Goal: Task Accomplishment & Management: Complete application form

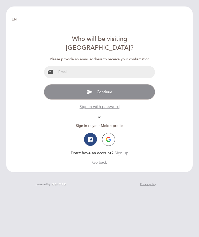
click at [61, 66] on input "email" at bounding box center [105, 72] width 98 height 12
type input "[EMAIL_ADDRESS][DOMAIN_NAME]"
click at [103, 89] on span "Continue" at bounding box center [105, 91] width 16 height 5
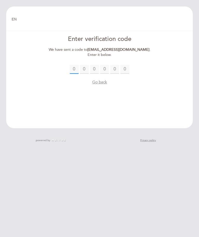
click at [73, 68] on input "text" at bounding box center [74, 69] width 9 height 9
type input "2"
type input "9"
type input "2"
type input "6"
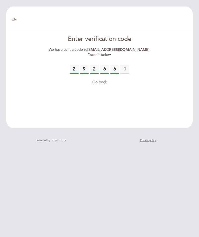
type input "6"
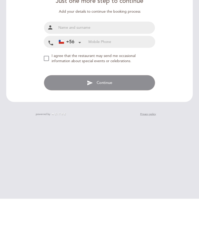
scroll to position [9, 0]
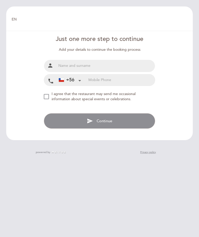
click at [73, 60] on input "text" at bounding box center [105, 66] width 98 height 12
type input "[PERSON_NAME]"
click at [88, 74] on input "tel" at bounding box center [121, 79] width 67 height 11
type input "981292378"
click at [47, 94] on div "NEW_MODAL_AGREE_RESTAURANT_SEND_OCCASIONAL_INFO" at bounding box center [46, 96] width 5 height 5
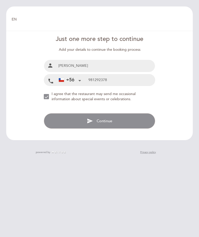
click at [100, 119] on span "Continue" at bounding box center [105, 121] width 16 height 5
